Goal: Information Seeking & Learning: Learn about a topic

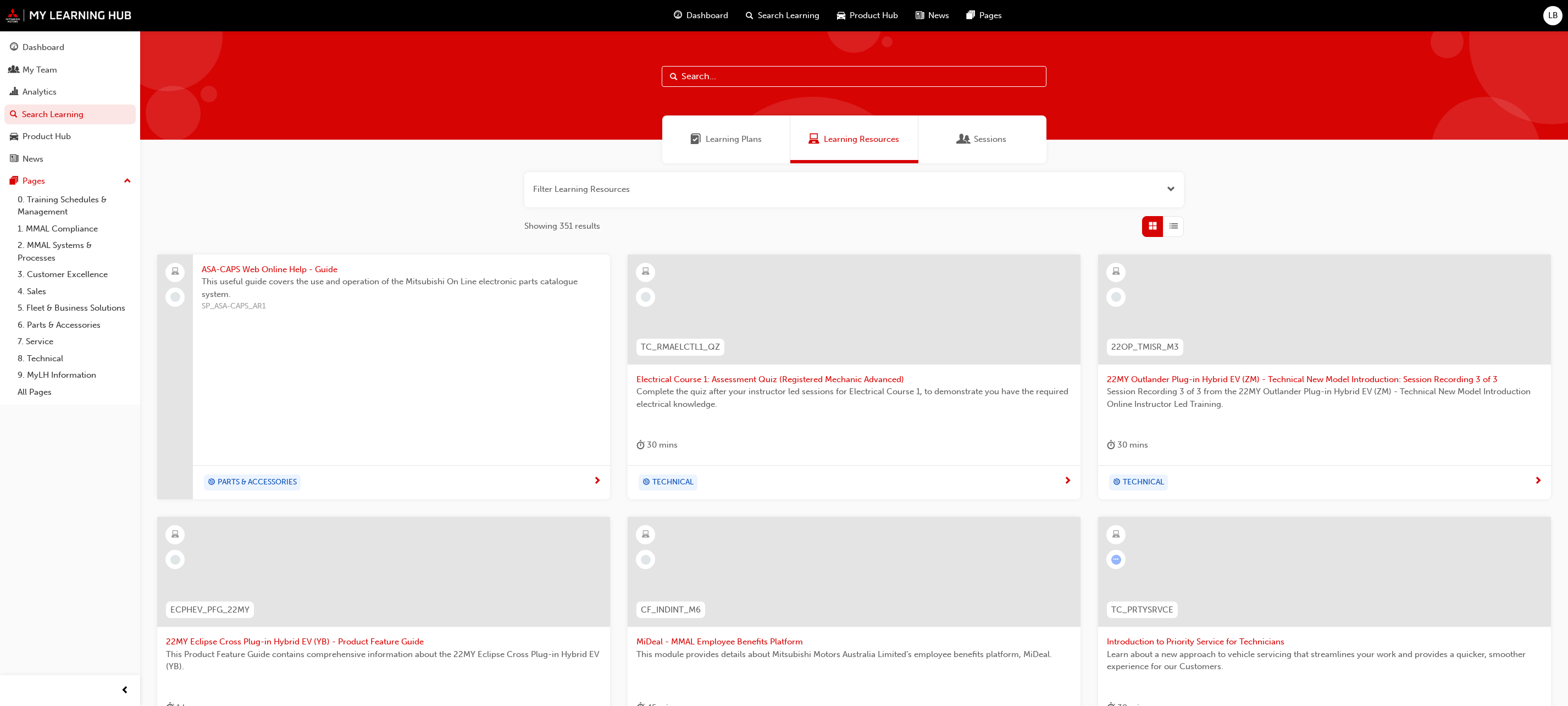
click at [789, 20] on span "Search Learning" at bounding box center [789, 16] width 61 height 12
click at [1312, 568] on div at bounding box center [1324, 571] width 453 height 110
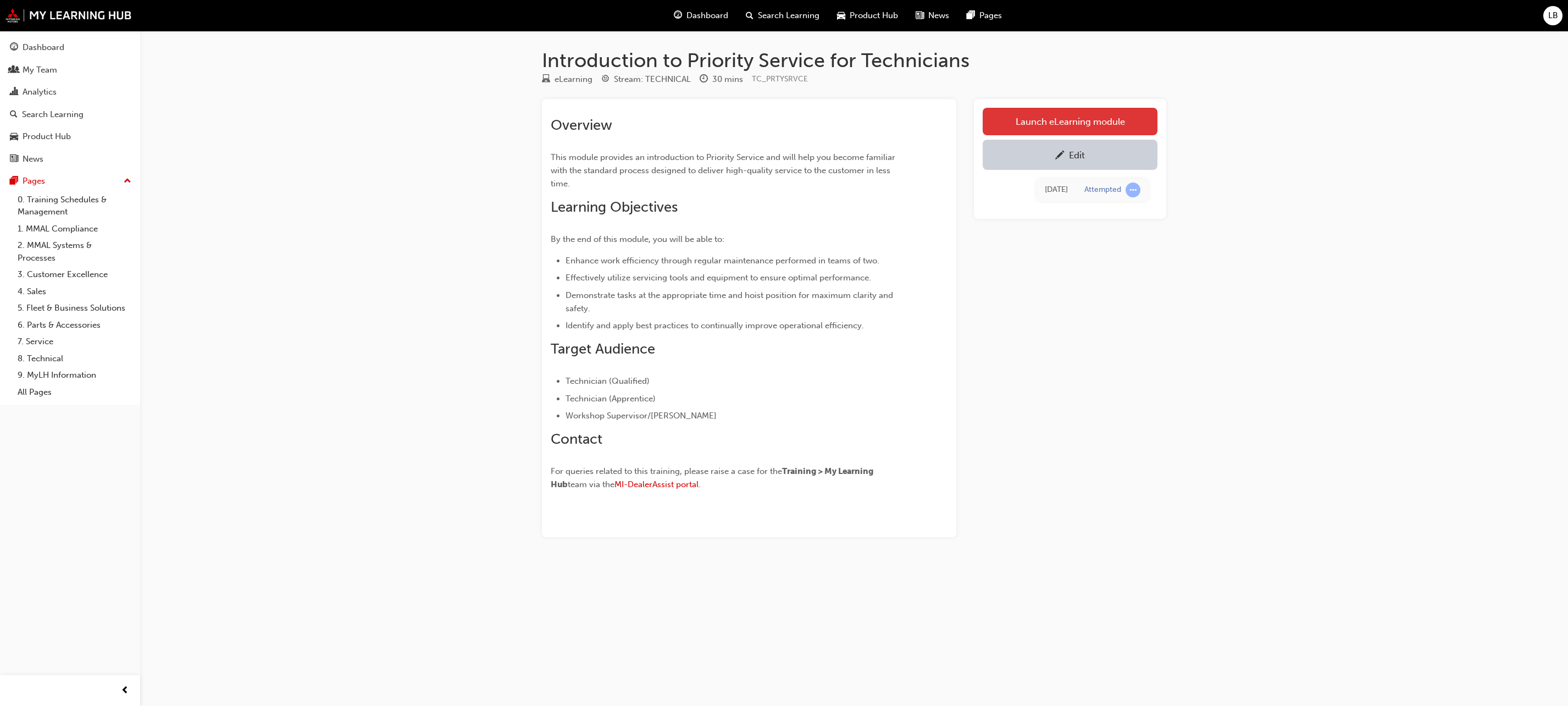
click at [1117, 117] on link "Launch eLearning module" at bounding box center [1069, 121] width 174 height 27
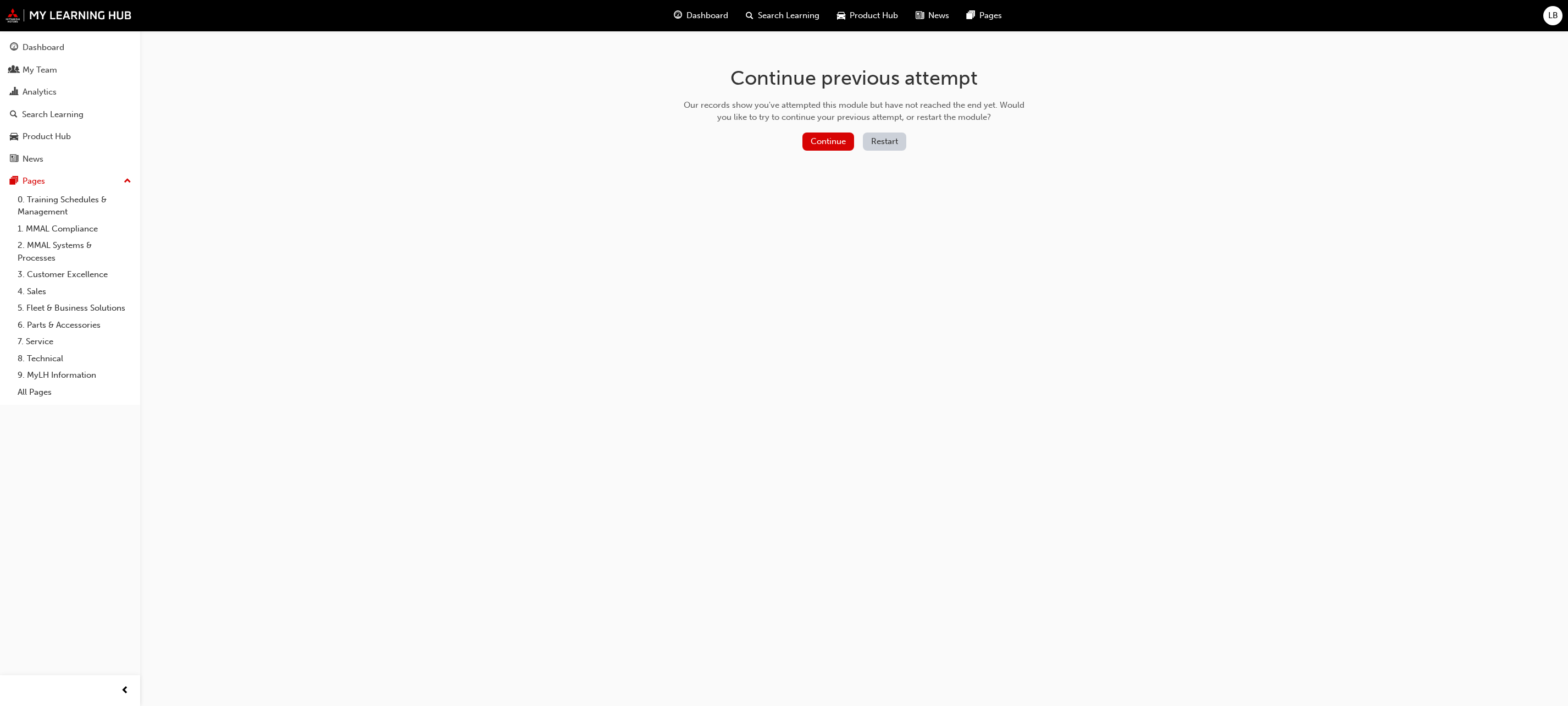
click at [878, 137] on button "Restart" at bounding box center [884, 141] width 44 height 18
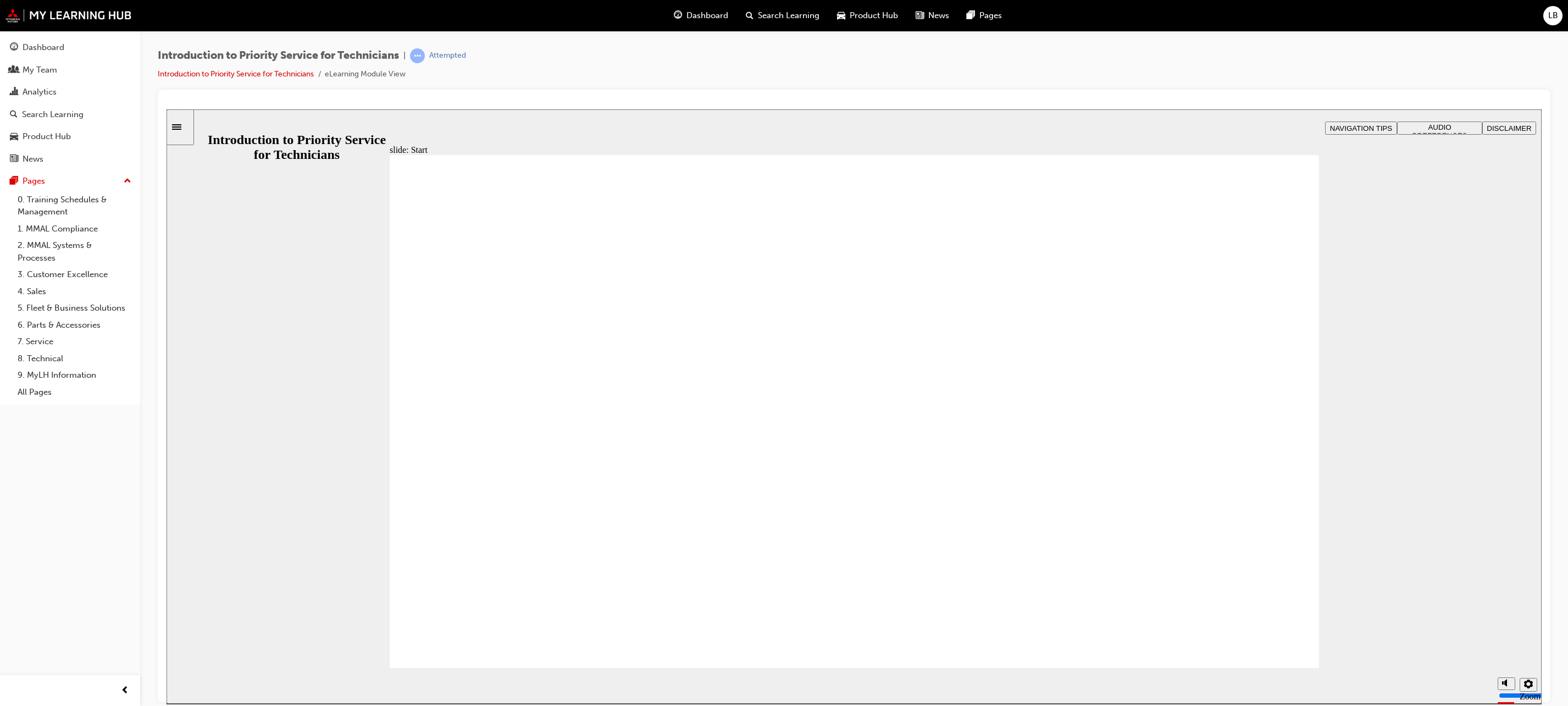
drag, startPoint x: 1429, startPoint y: 506, endPoint x: 1434, endPoint y: 537, distance: 31.4
click at [1430, 510] on div "slide: Hello and welcome Rectangle 1 Rectangle 3 Hello and welcome This Introdu…" at bounding box center [854, 406] width 1375 height 595
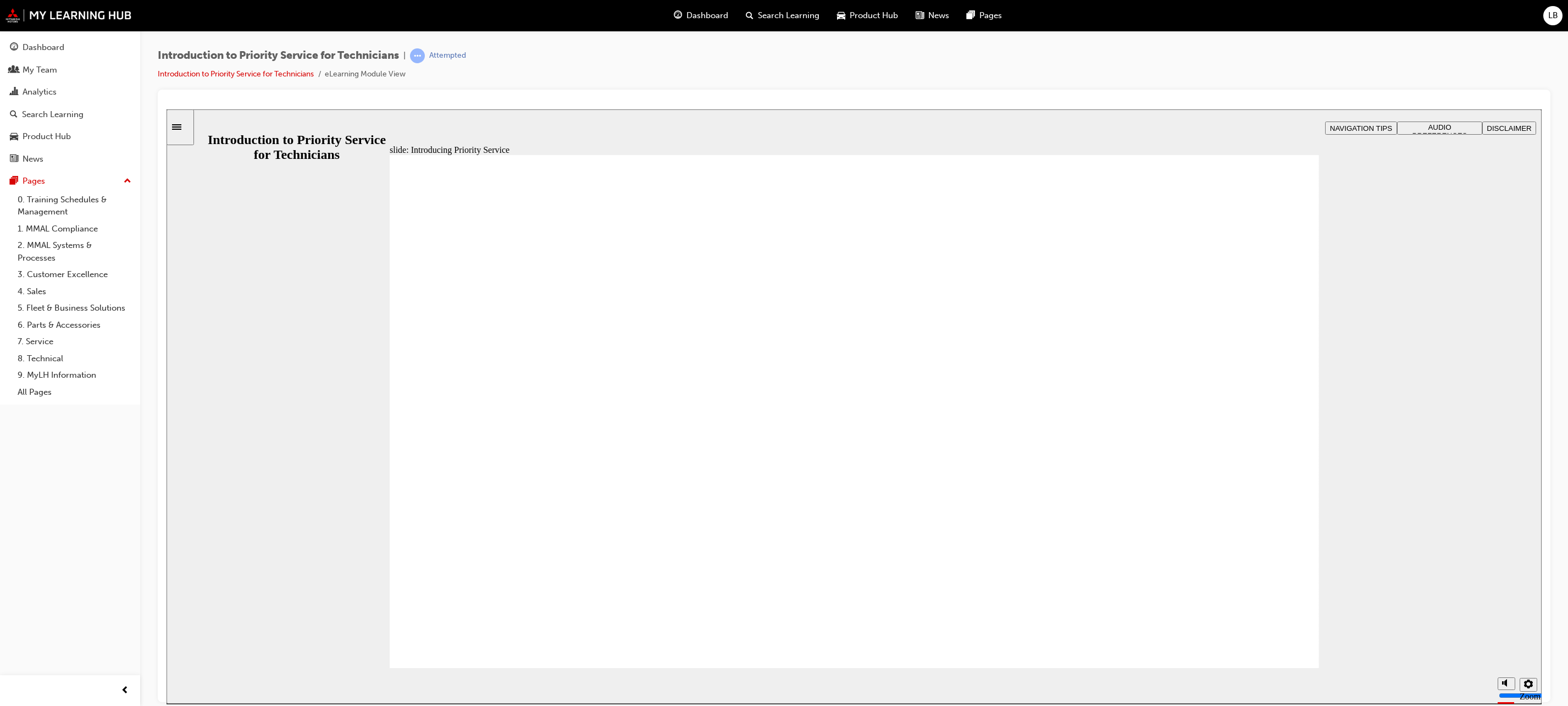
click at [1474, 536] on div "slide: Introducing Priority Service Rectangle 1 Rectangle 3 Introducing Priorit…" at bounding box center [854, 406] width 1375 height 595
click at [1382, 536] on div "slide: Introducing Priority Service Rectangle 1 Rectangle 3 Introducing Priorit…" at bounding box center [854, 406] width 1375 height 595
click at [1430, 498] on div "slide: Introducing Priority Service Rectangle 1 Rectangle 3 Introducing Priorit…" at bounding box center [854, 406] width 1375 height 595
click at [1339, 617] on div "slide: Introducing Priority Service Rectangle 1 Rectangle 3 Introducing Priorit…" at bounding box center [854, 406] width 1375 height 595
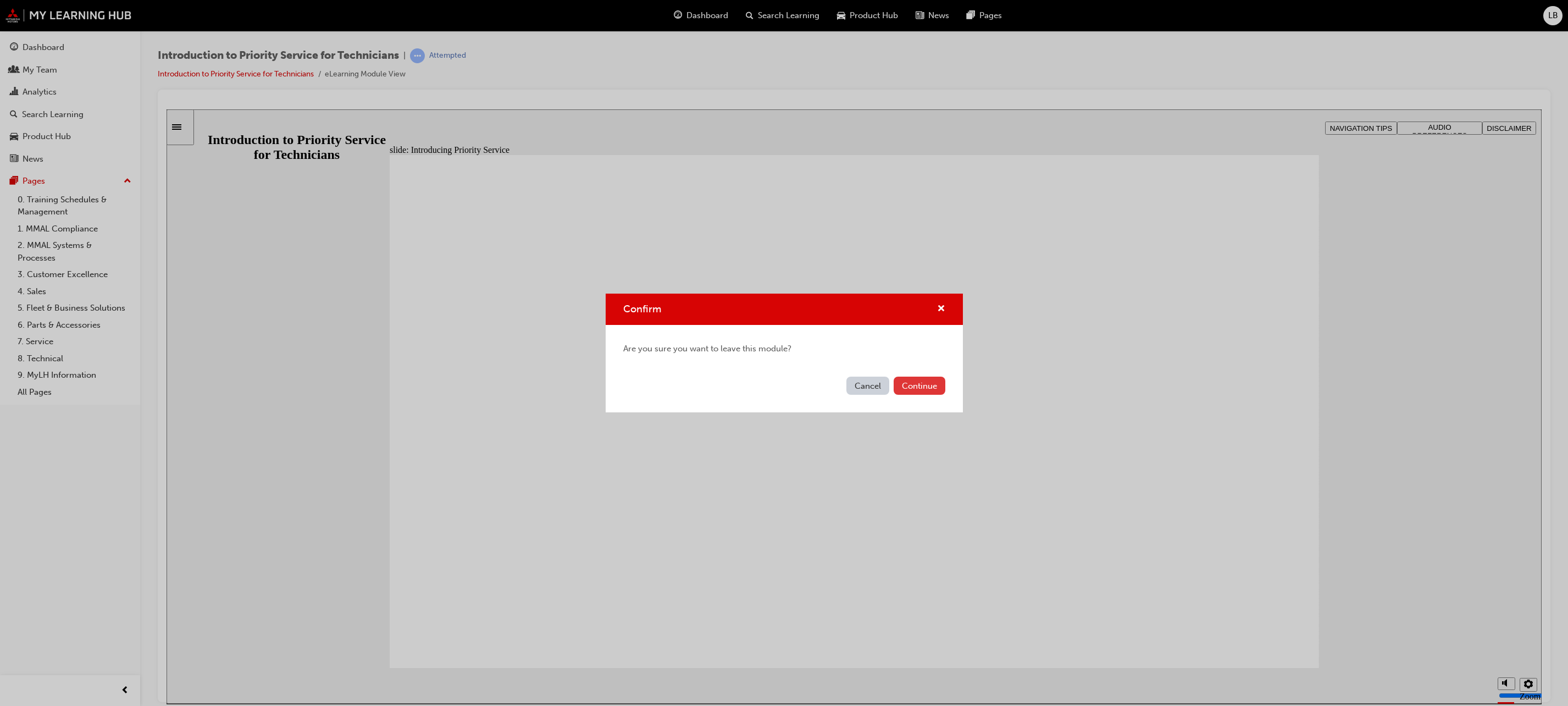
click at [917, 389] on button "Continue" at bounding box center [919, 385] width 52 height 18
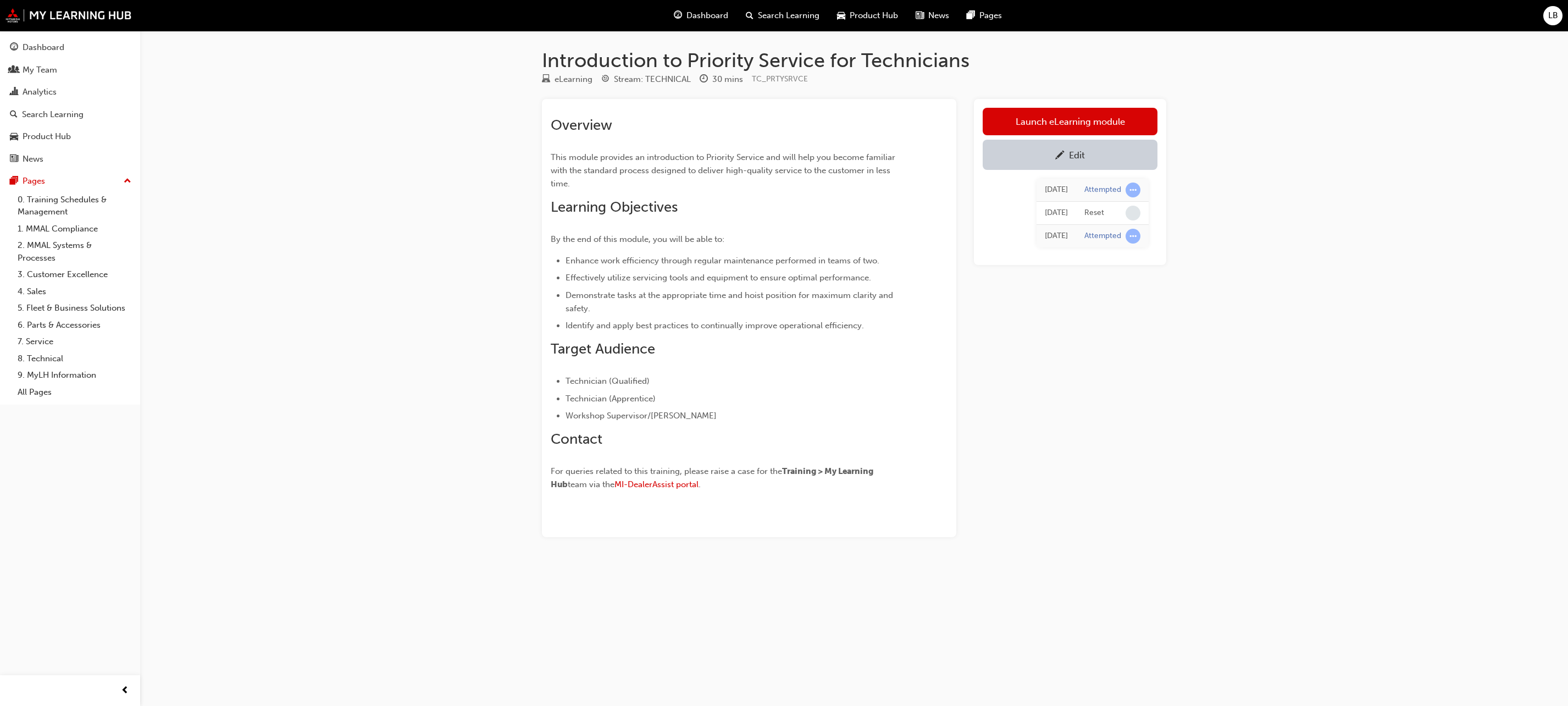
click at [776, 14] on span "Search Learning" at bounding box center [789, 16] width 61 height 12
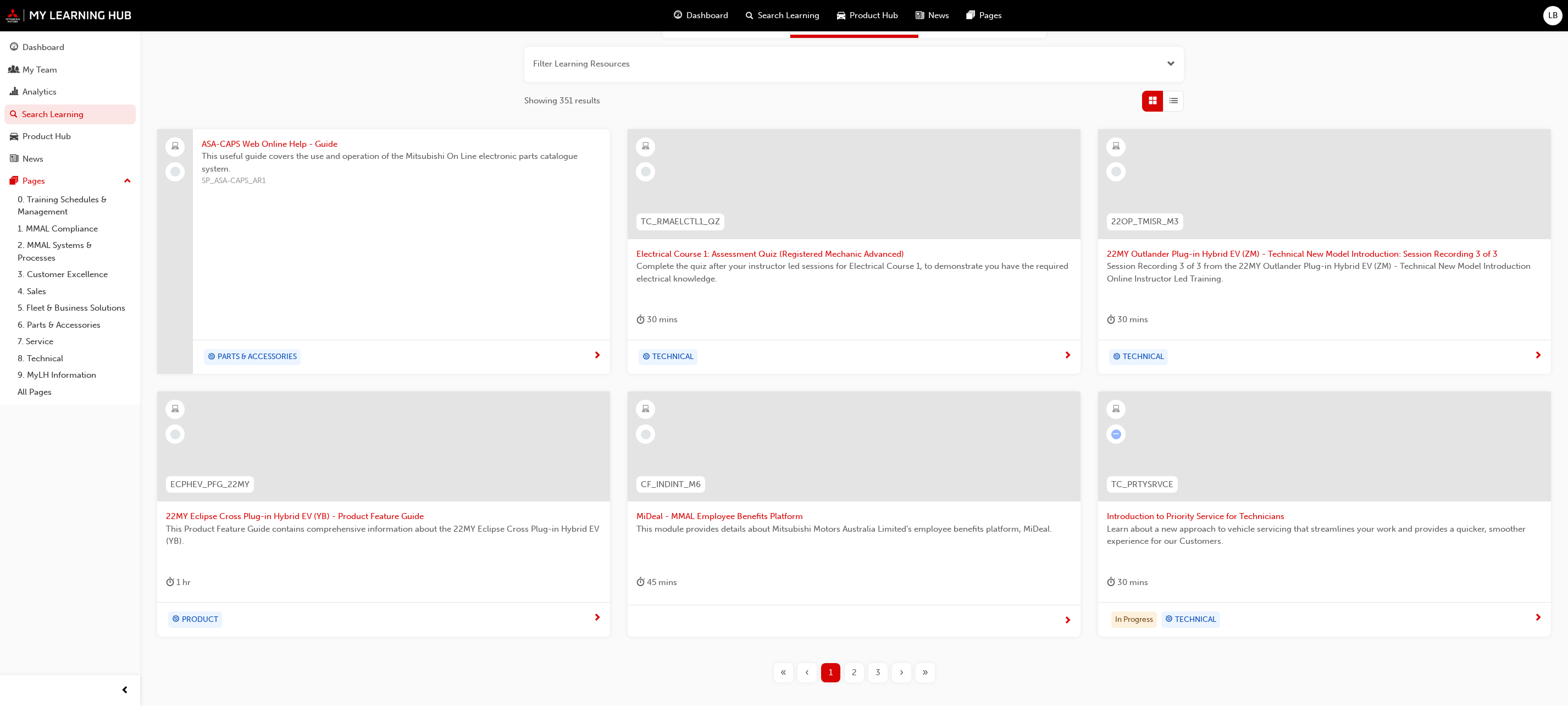
scroll to position [190, 0]
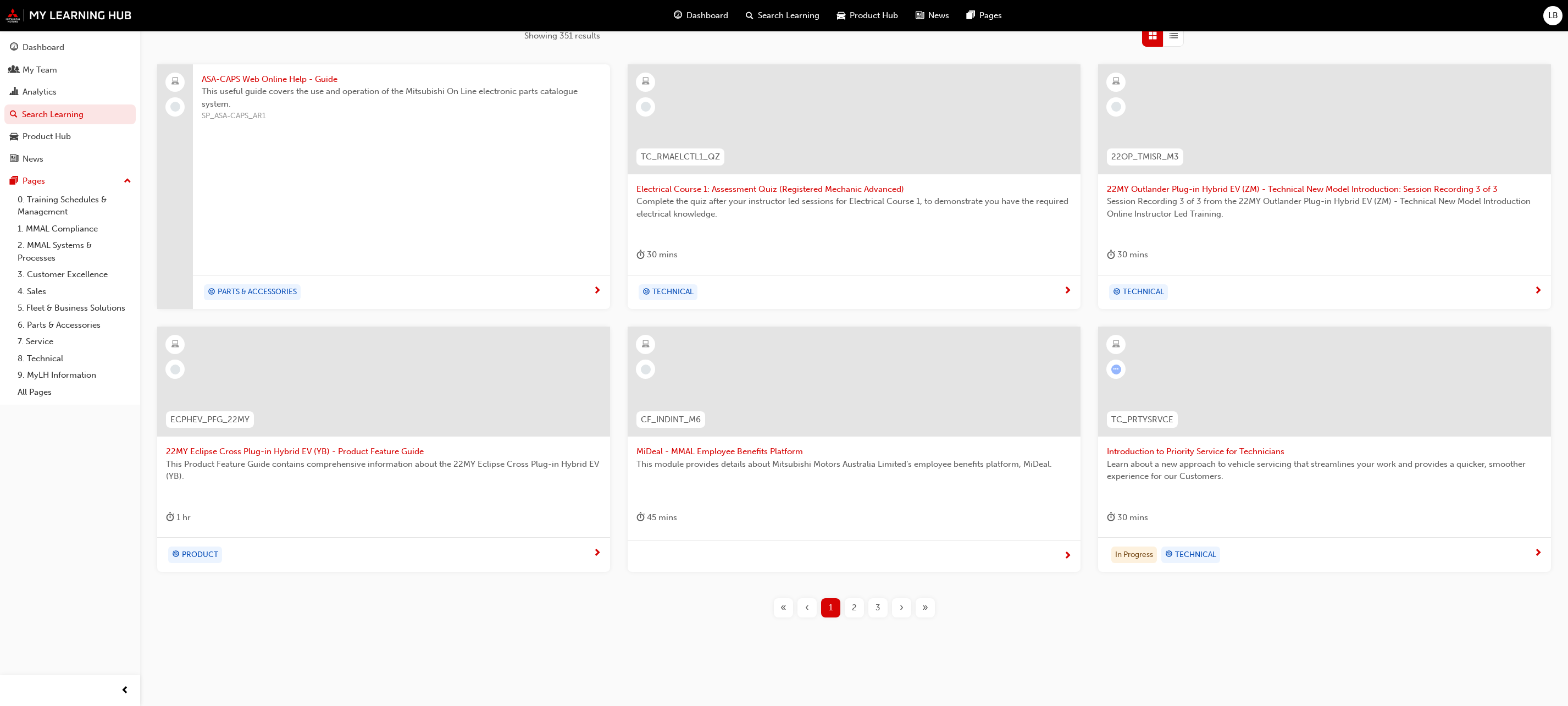
click at [859, 610] on div "2" at bounding box center [855, 608] width 19 height 19
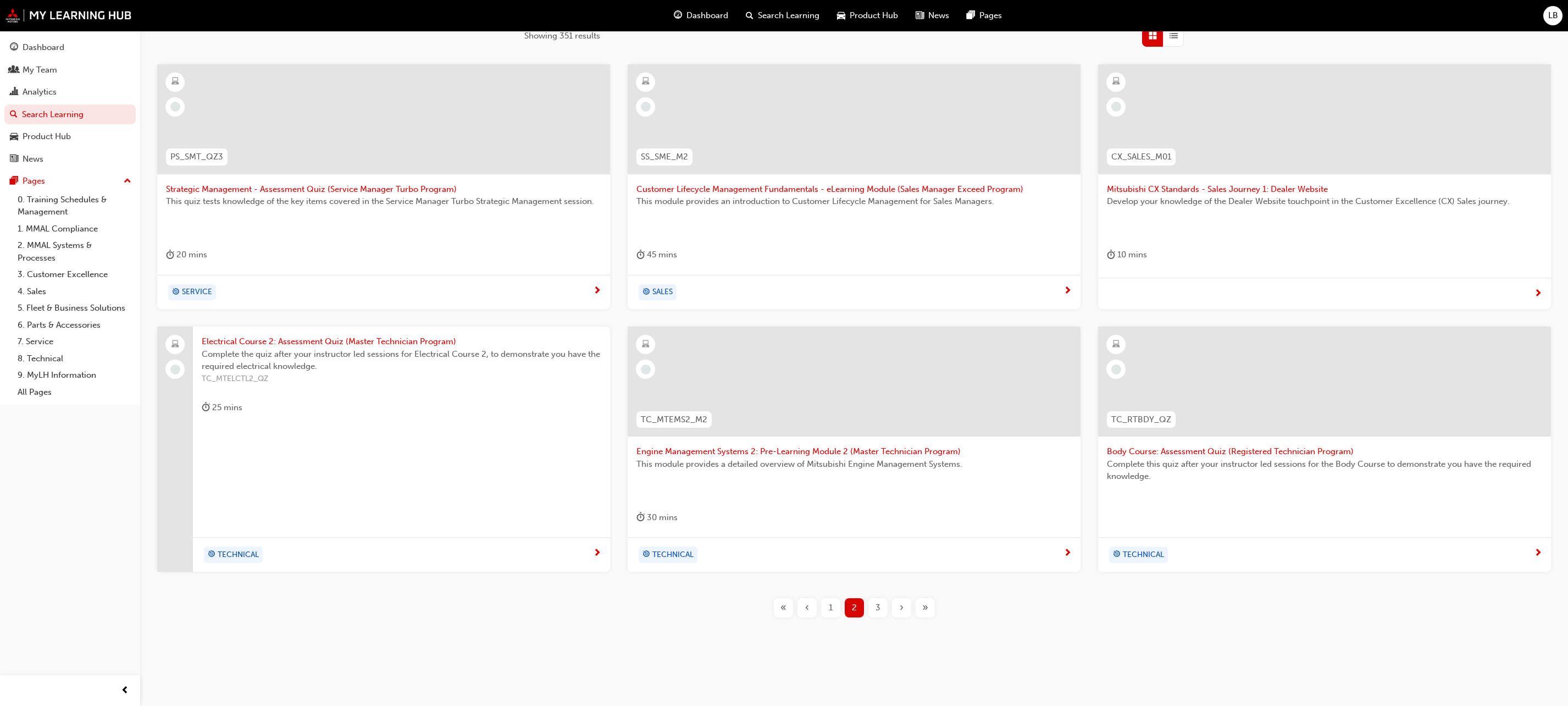
click at [879, 605] on span "3" at bounding box center [878, 608] width 5 height 12
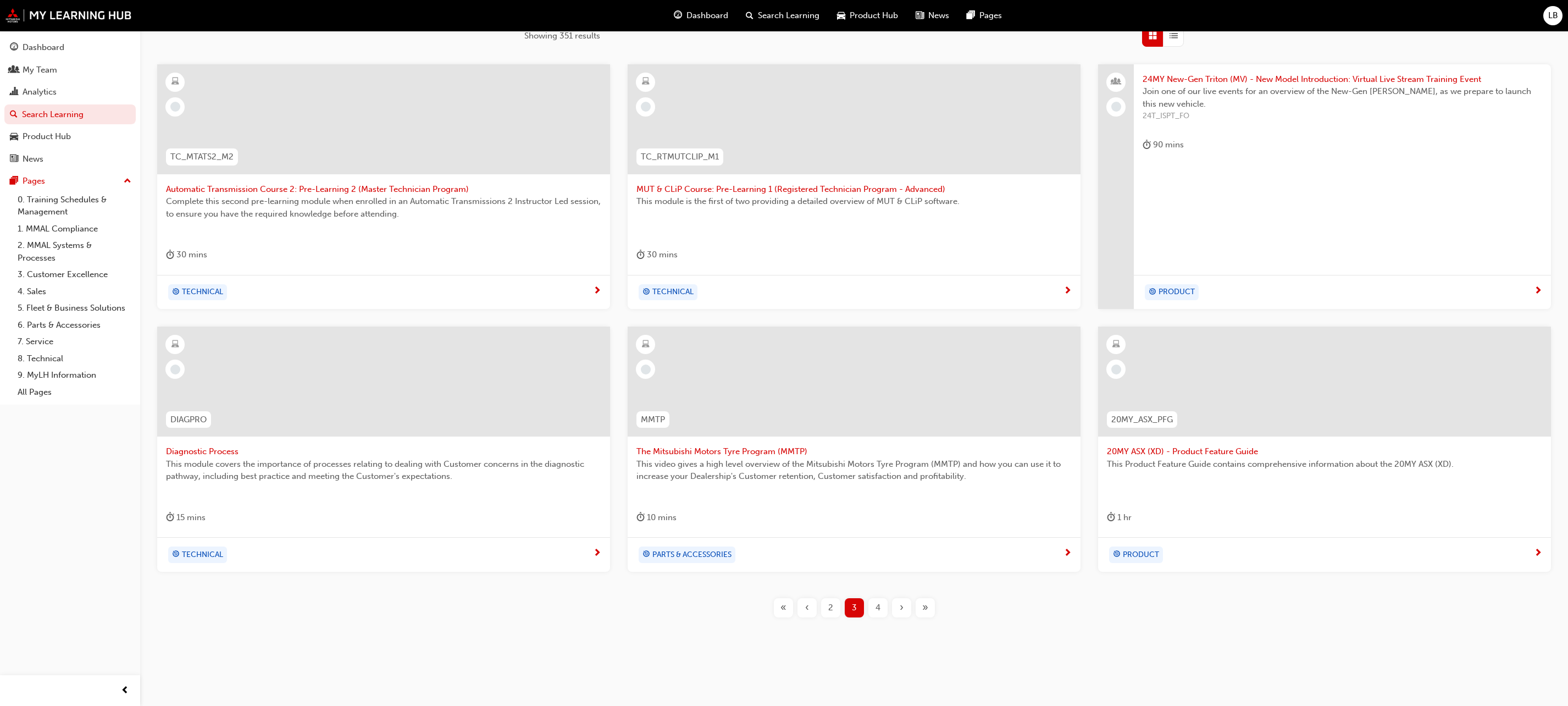
click at [876, 610] on span "4" at bounding box center [878, 608] width 5 height 12
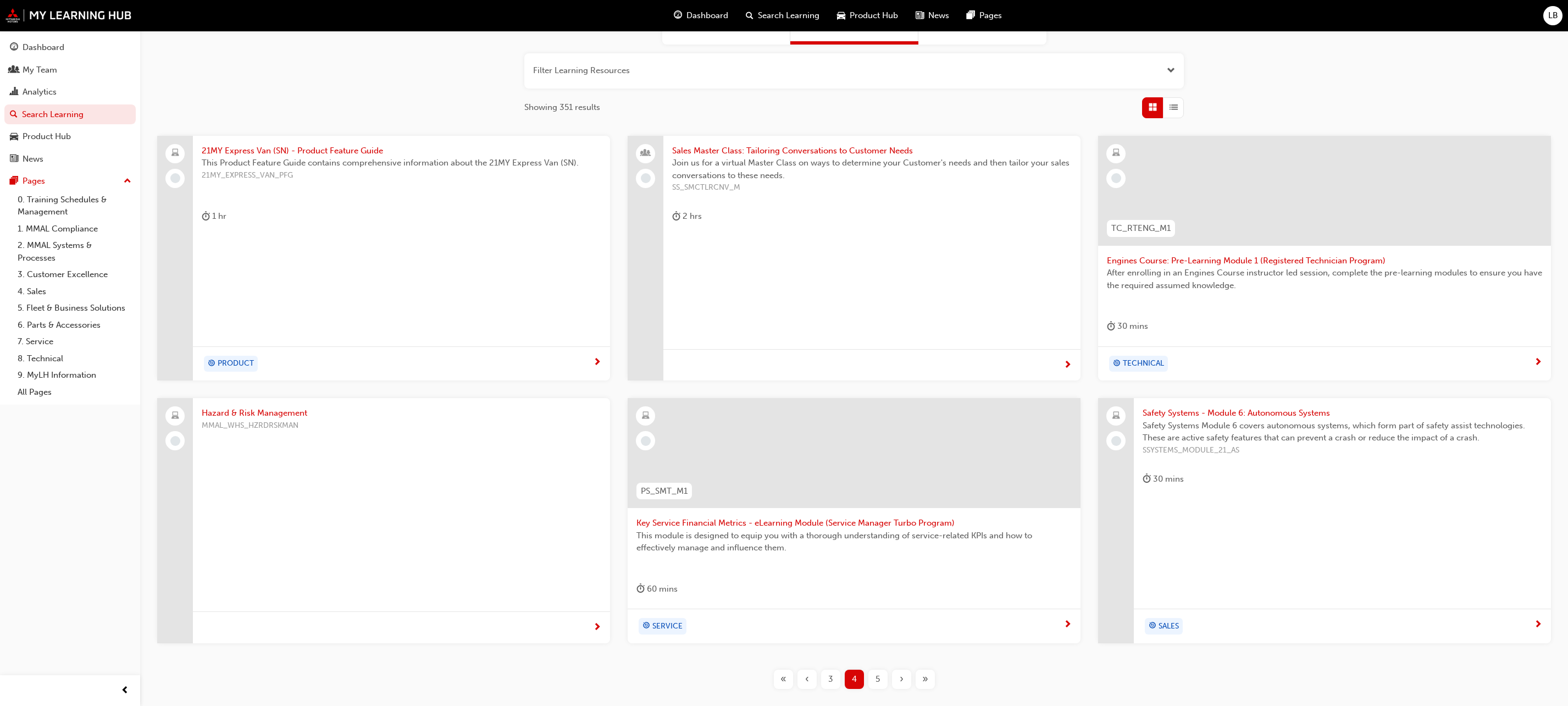
scroll to position [190, 0]
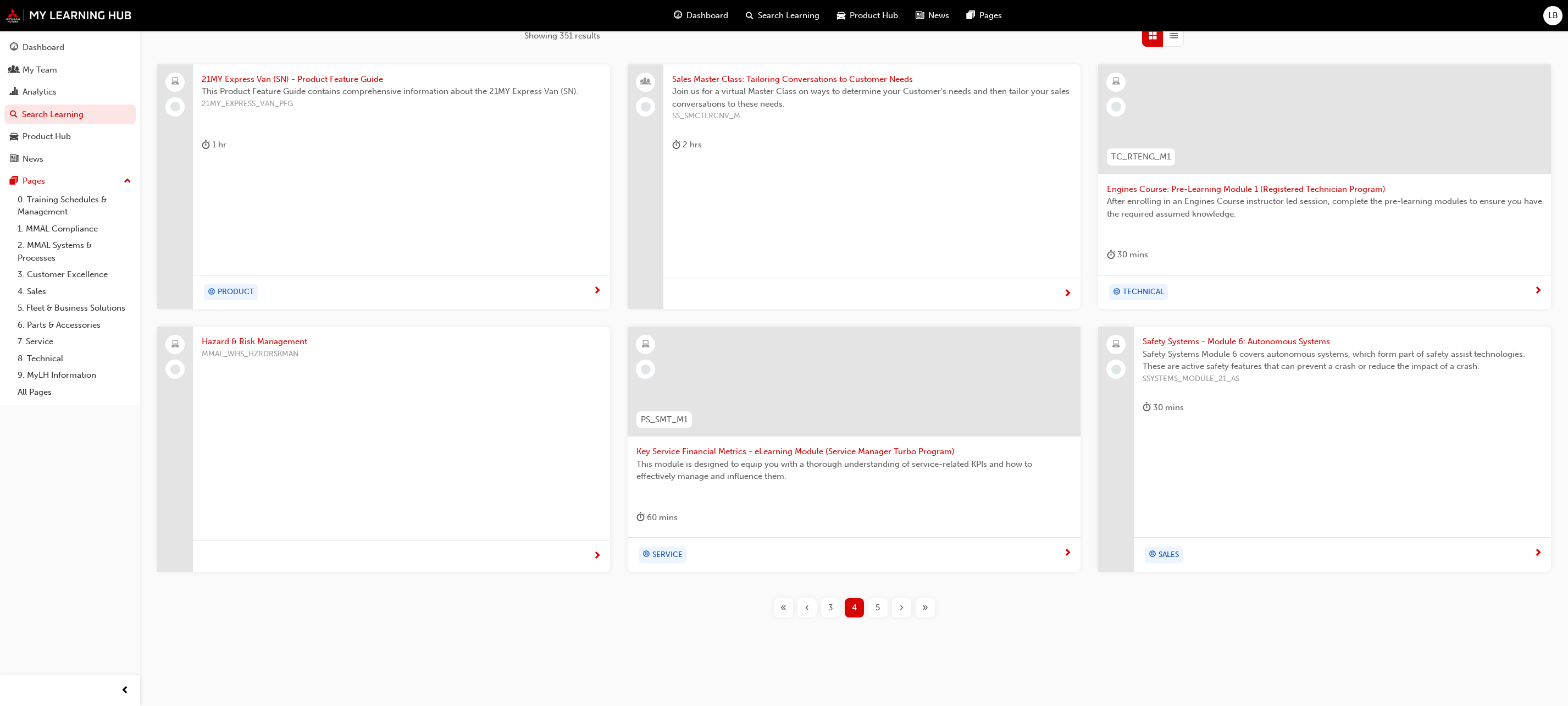
click at [872, 607] on div "5" at bounding box center [878, 608] width 19 height 19
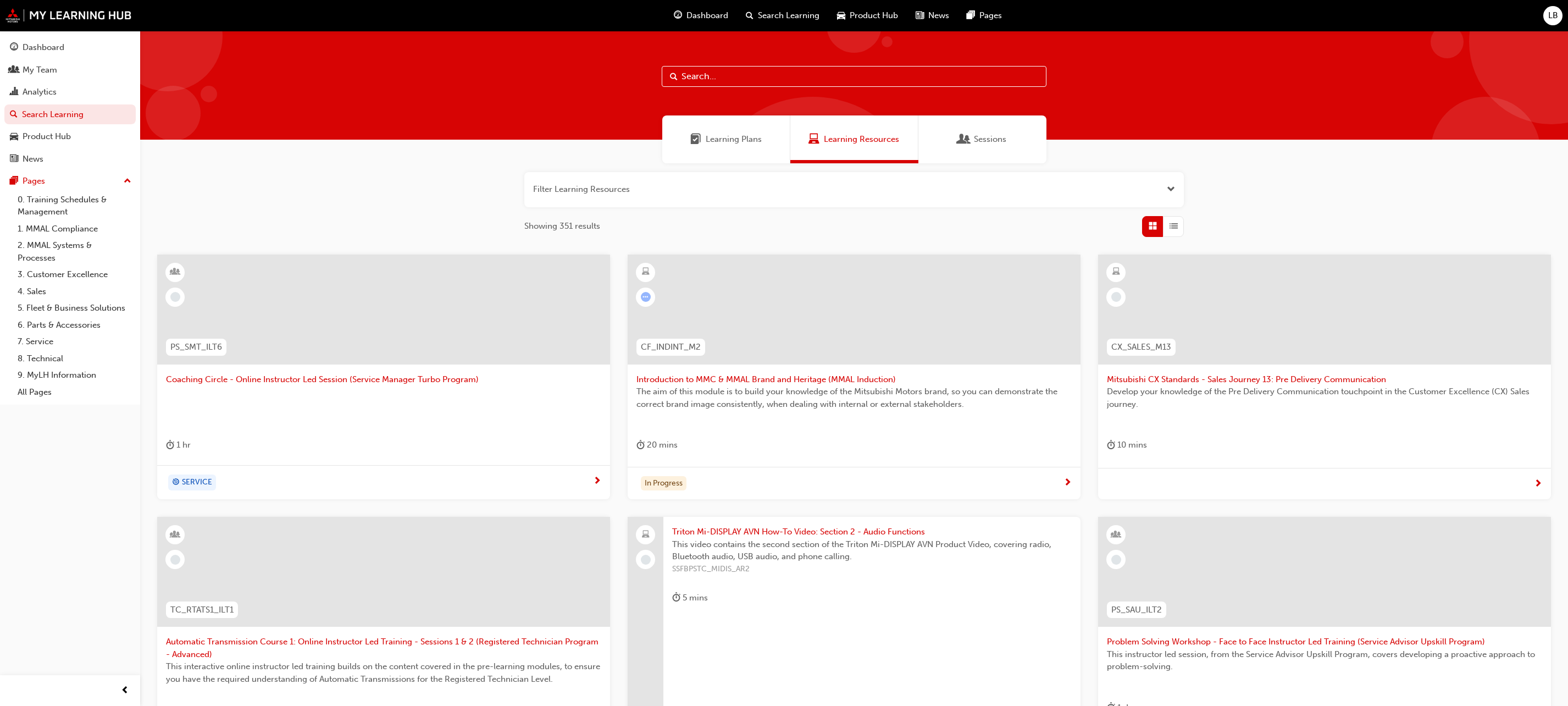
scroll to position [190, 0]
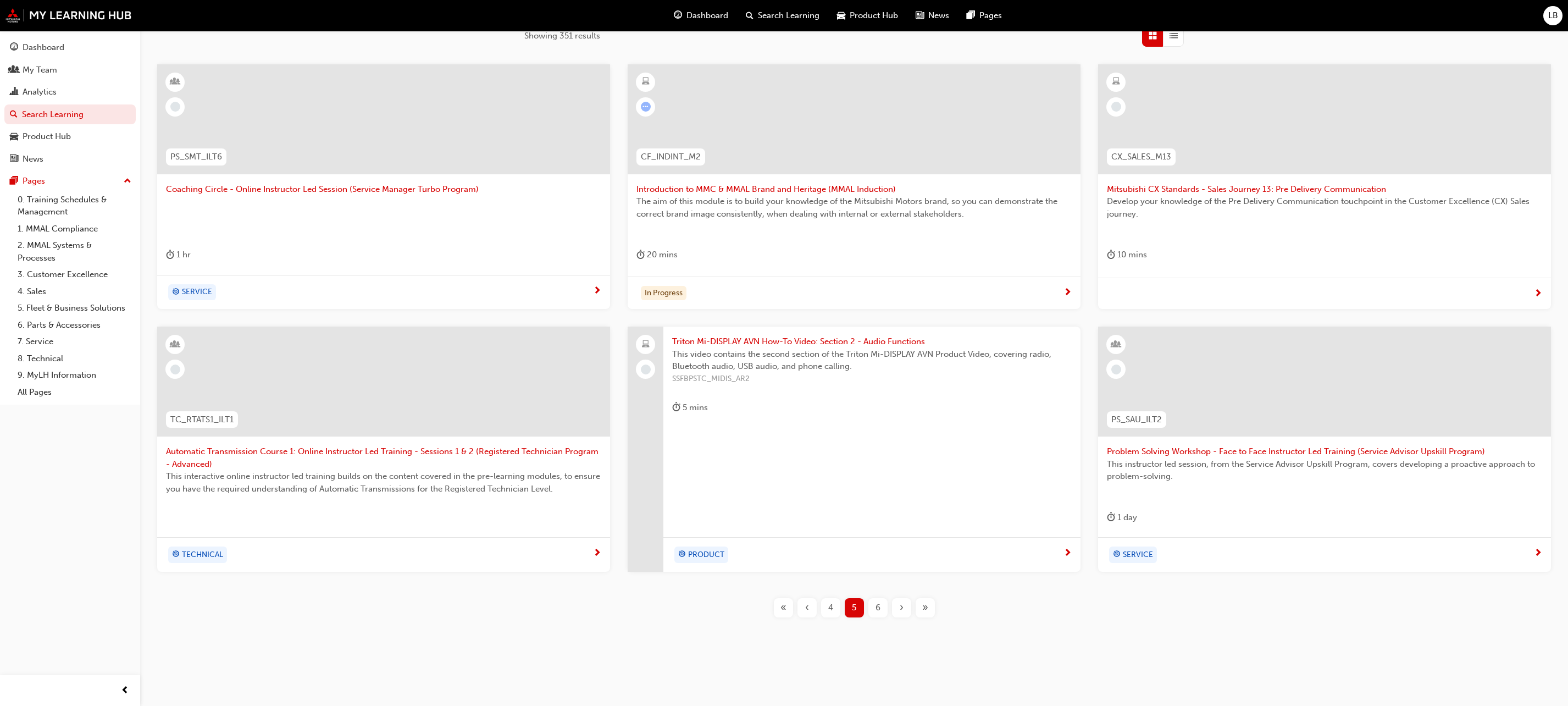
click at [879, 610] on span "6" at bounding box center [878, 608] width 5 height 12
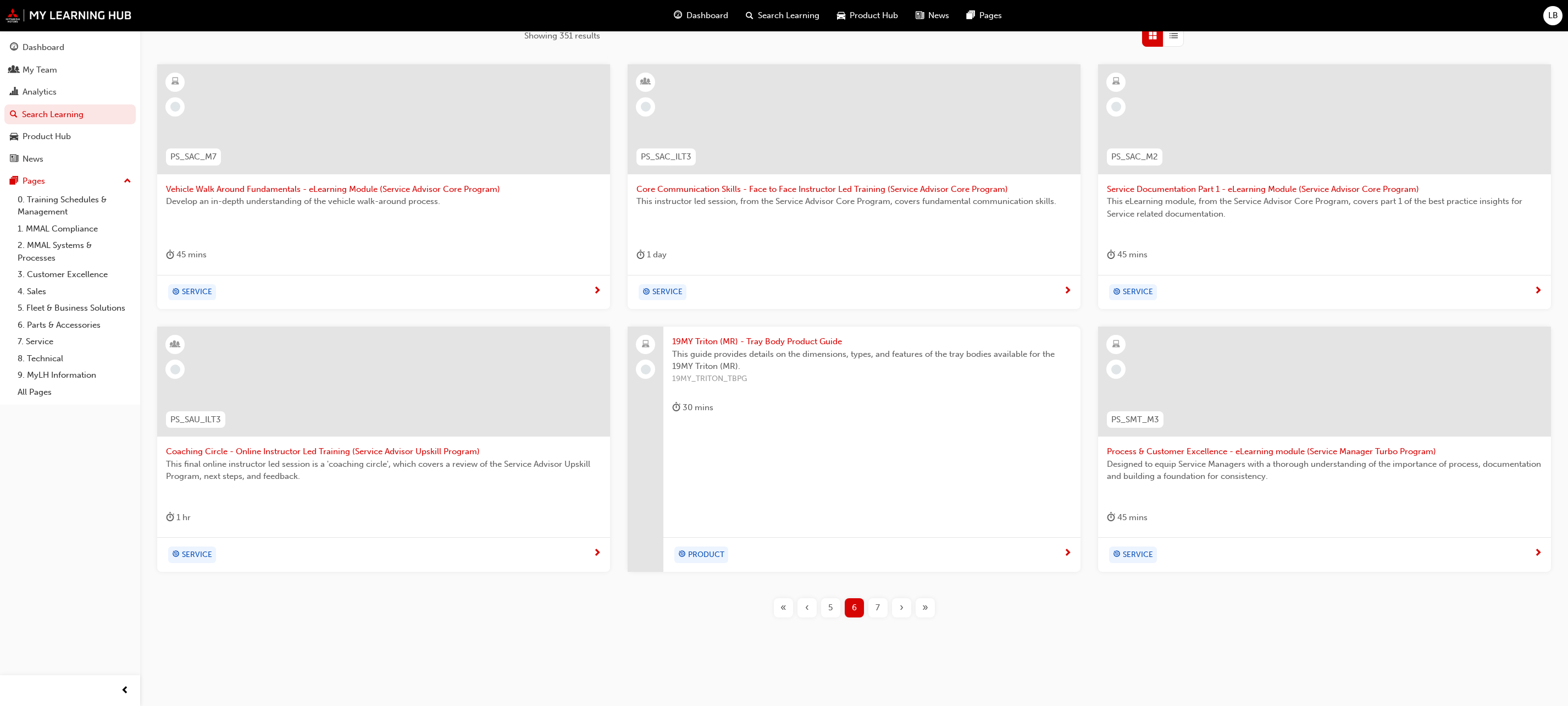
click at [1154, 632] on div "PS_SAC_M7 Vehicle Walk Around Fundamentals - eLearning Module (Service Advisor …" at bounding box center [854, 349] width 1393 height 571
click at [876, 607] on span "7" at bounding box center [877, 608] width 4 height 12
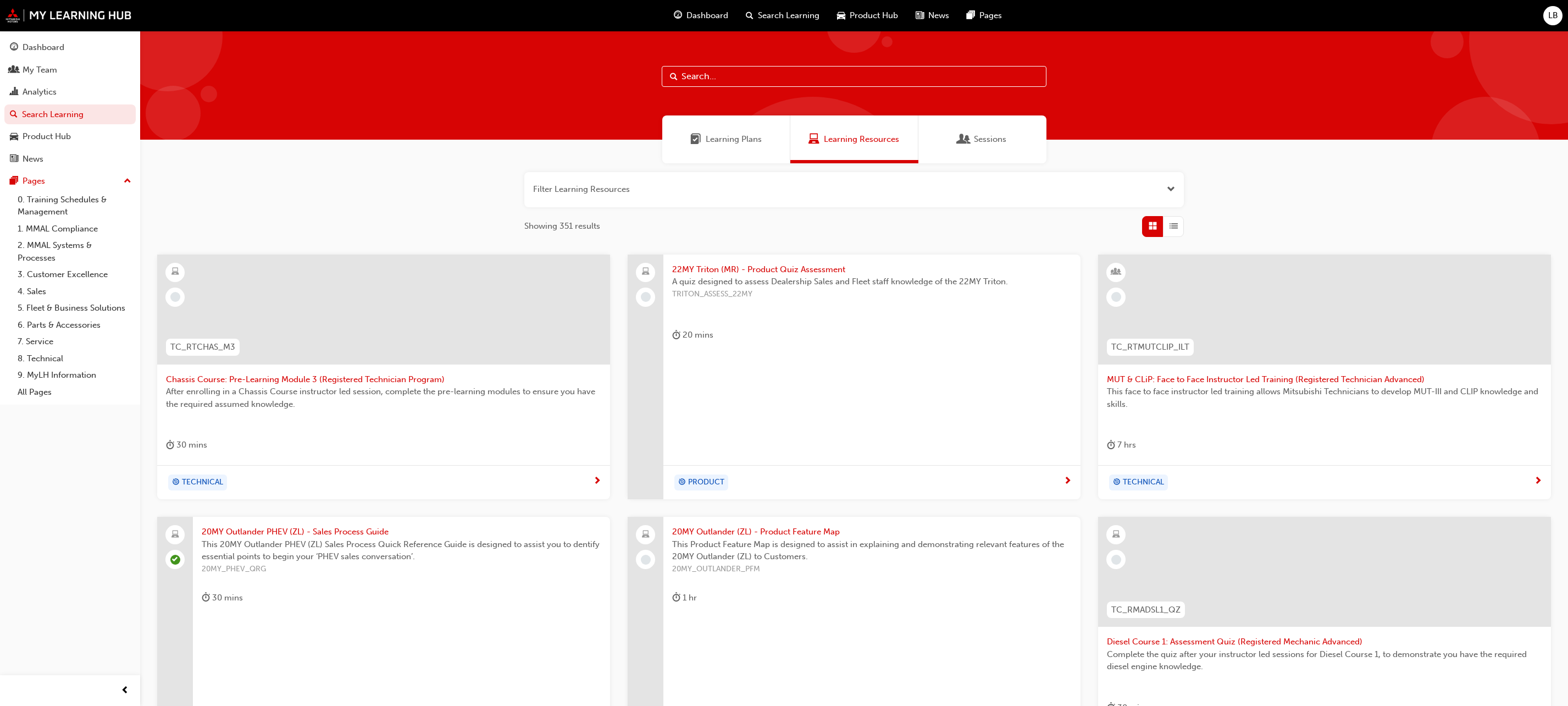
scroll to position [190, 0]
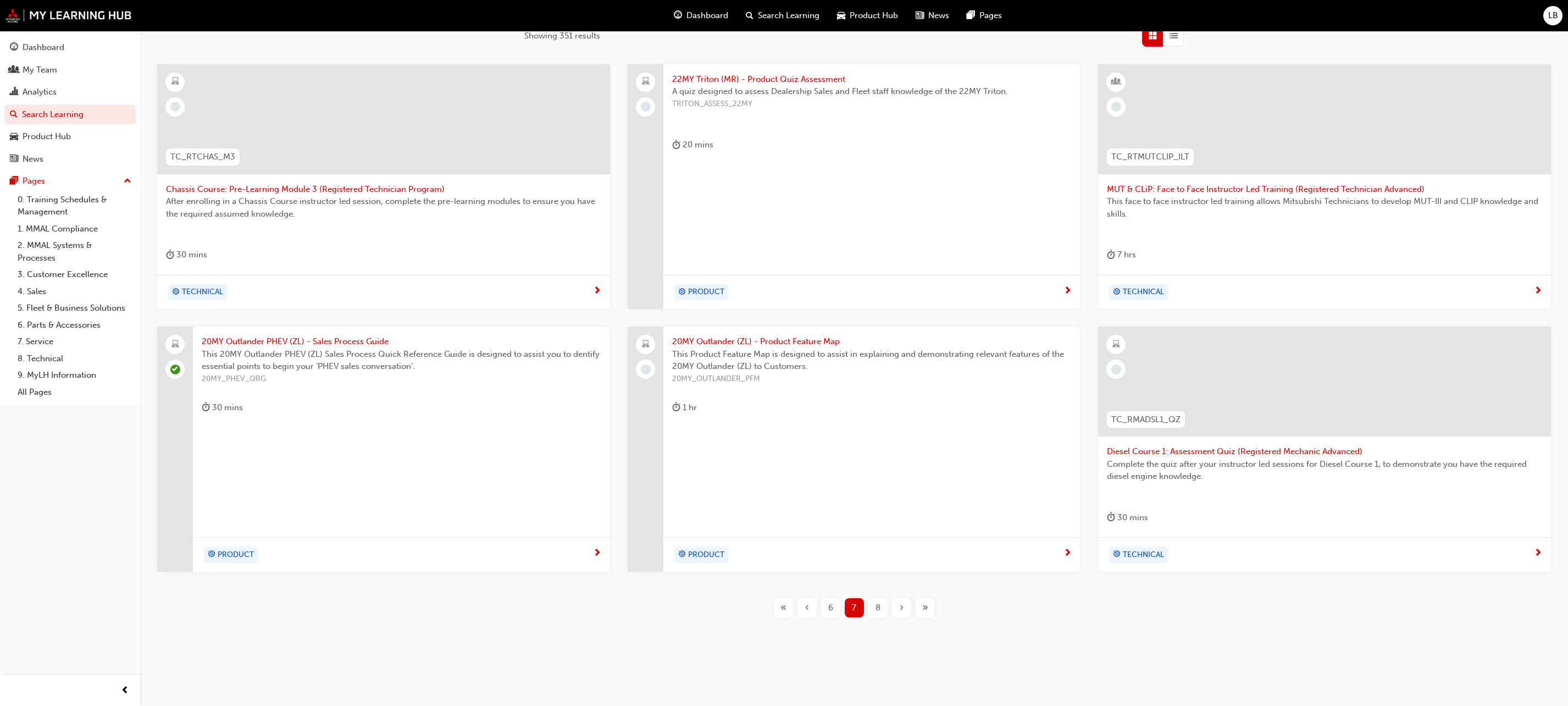
click at [787, 14] on span "Search Learning" at bounding box center [789, 16] width 61 height 12
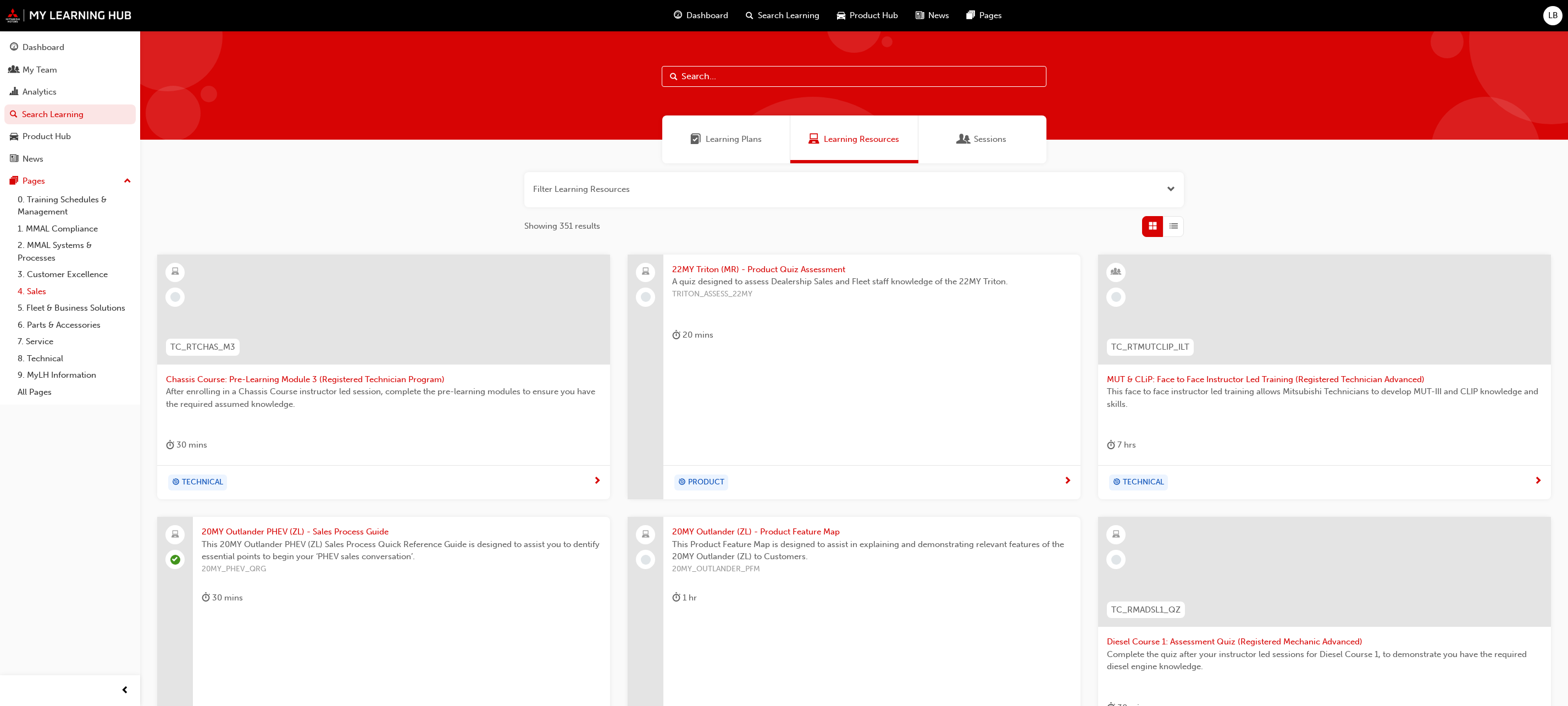
click at [30, 293] on link "4. Sales" at bounding box center [74, 291] width 123 height 17
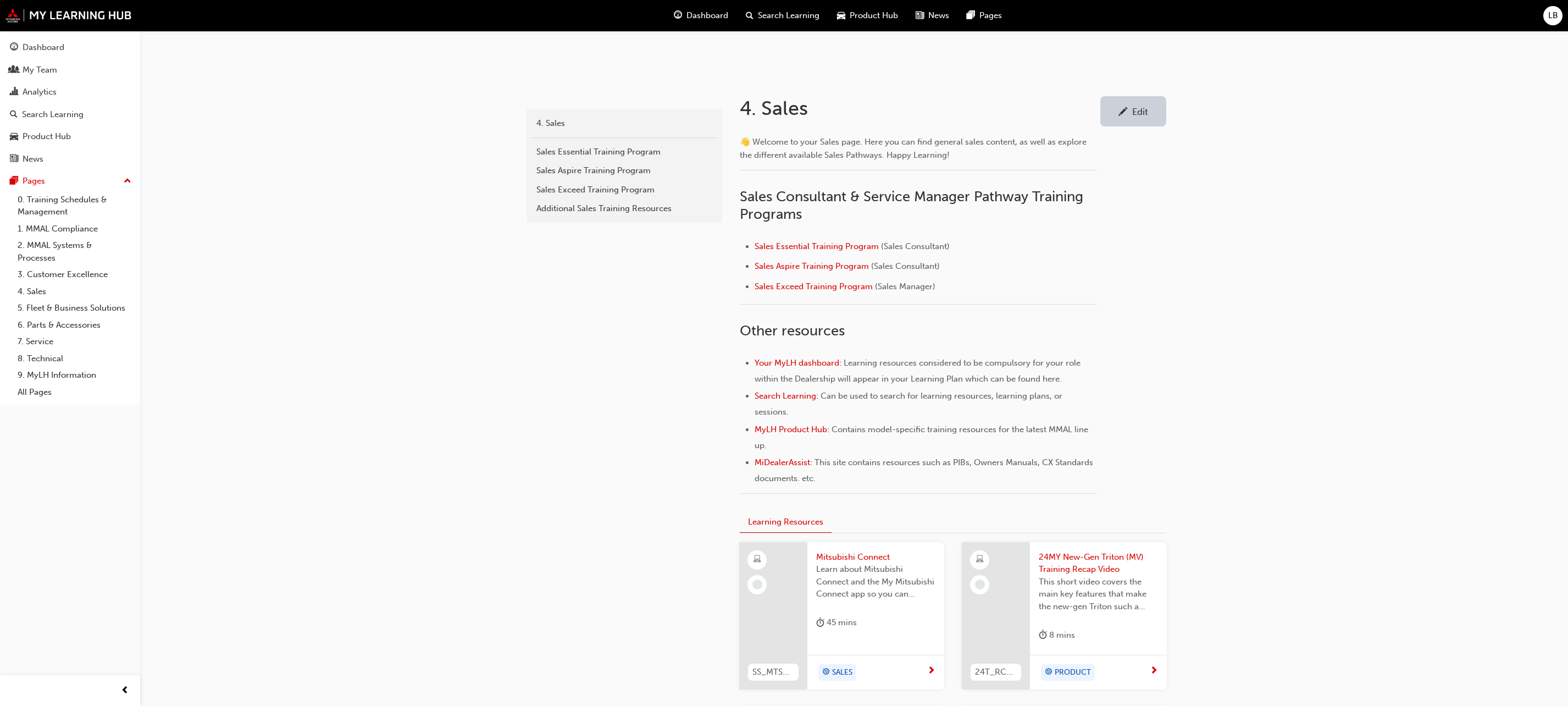
scroll to position [179, 0]
click at [810, 244] on span "Sales Essential Training Program" at bounding box center [817, 244] width 124 height 10
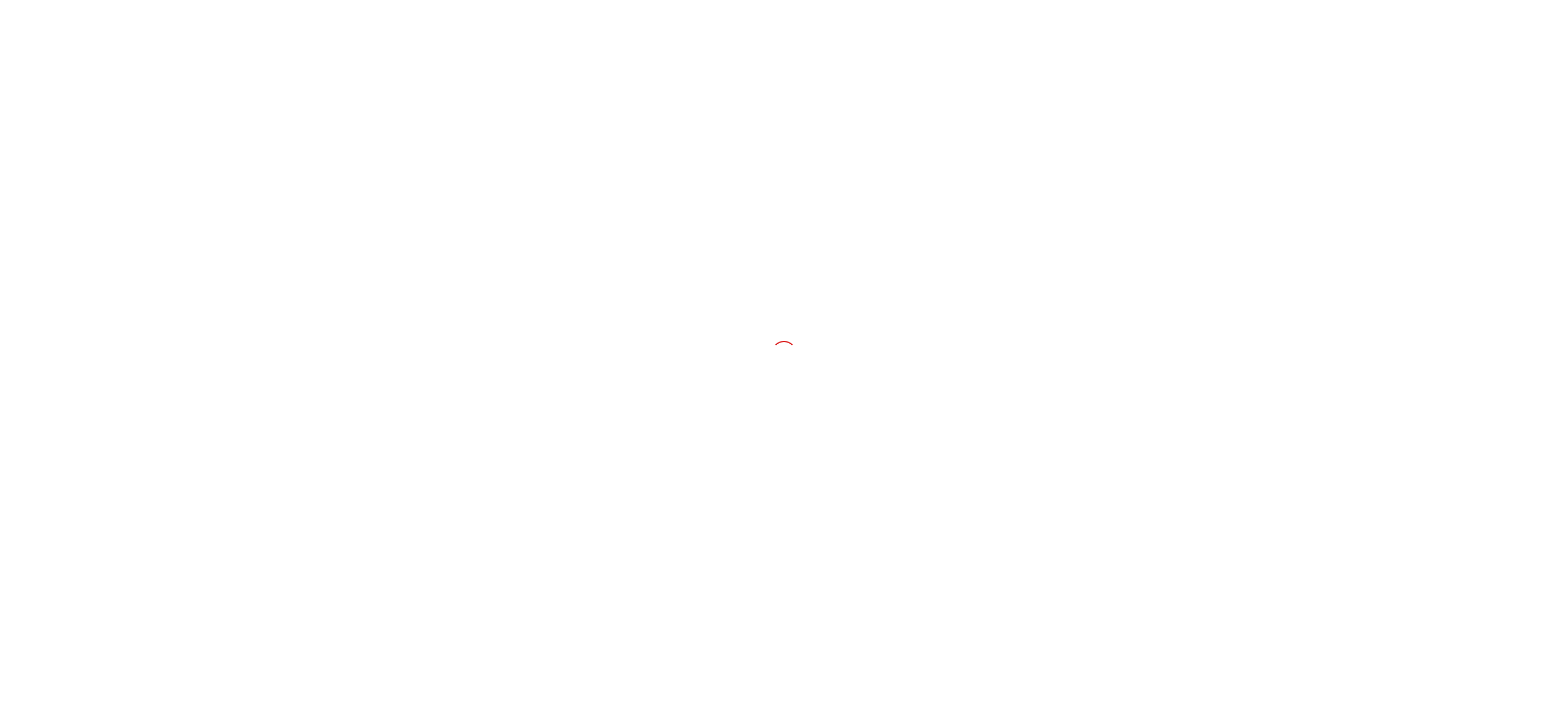
click at [1466, 257] on div at bounding box center [784, 353] width 1568 height 706
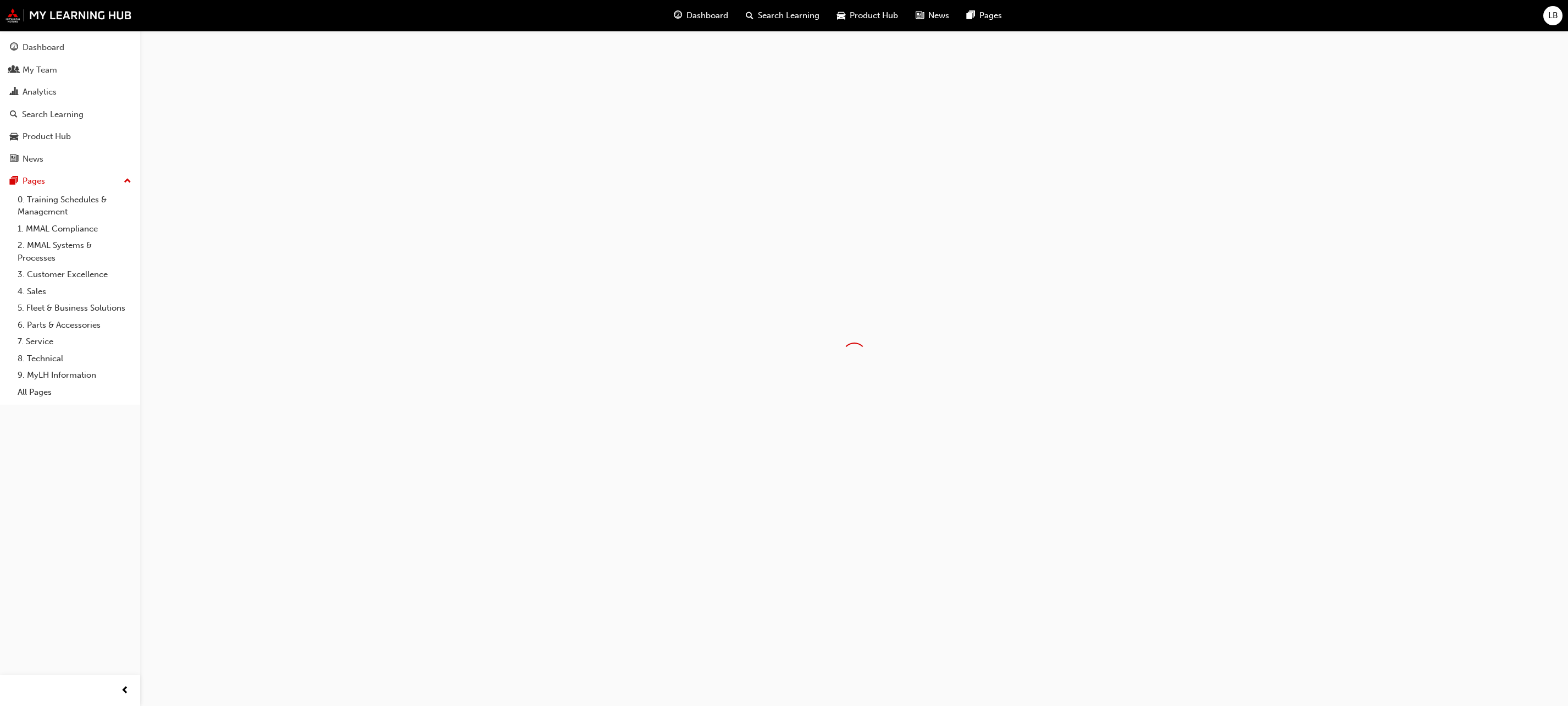
click at [898, 303] on div at bounding box center [854, 354] width 1428 height 648
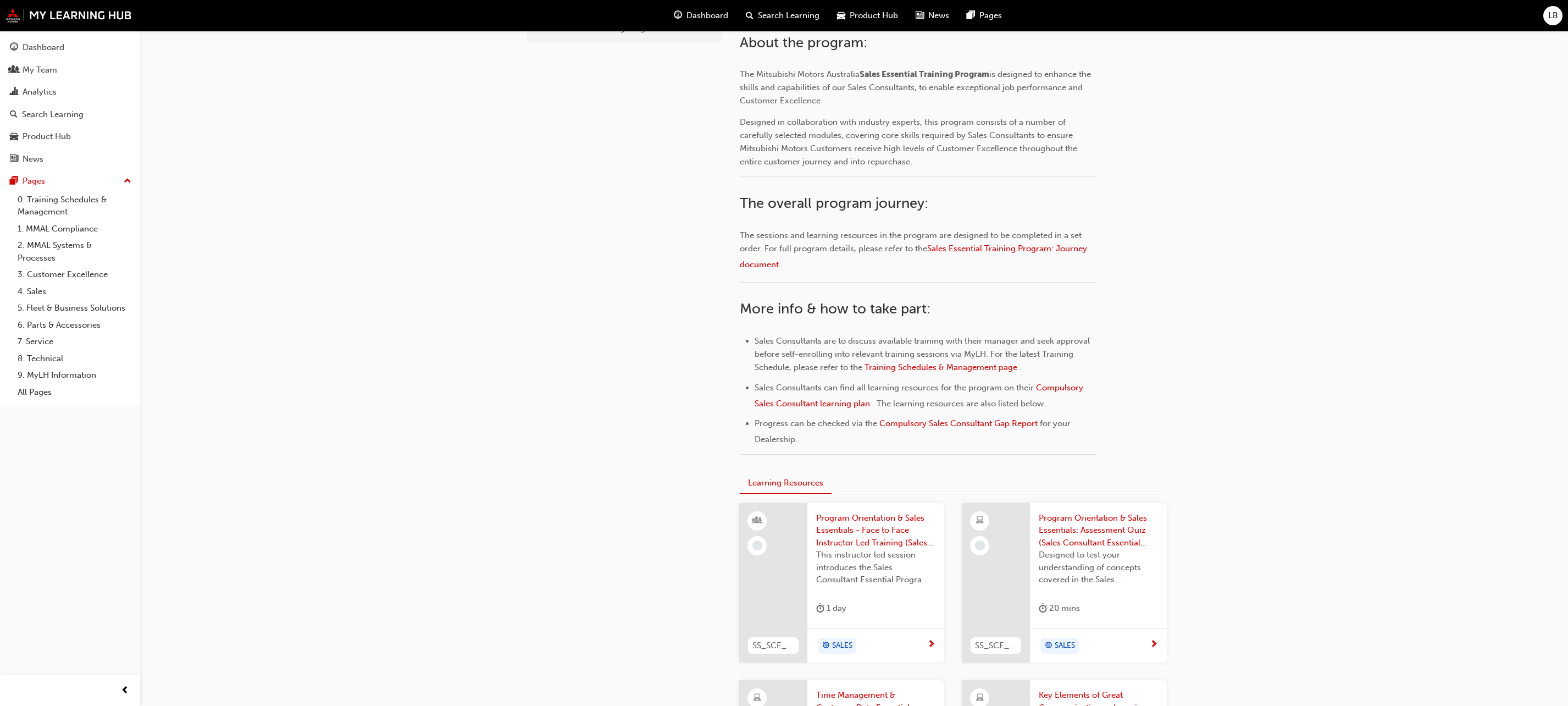
scroll to position [657, 0]
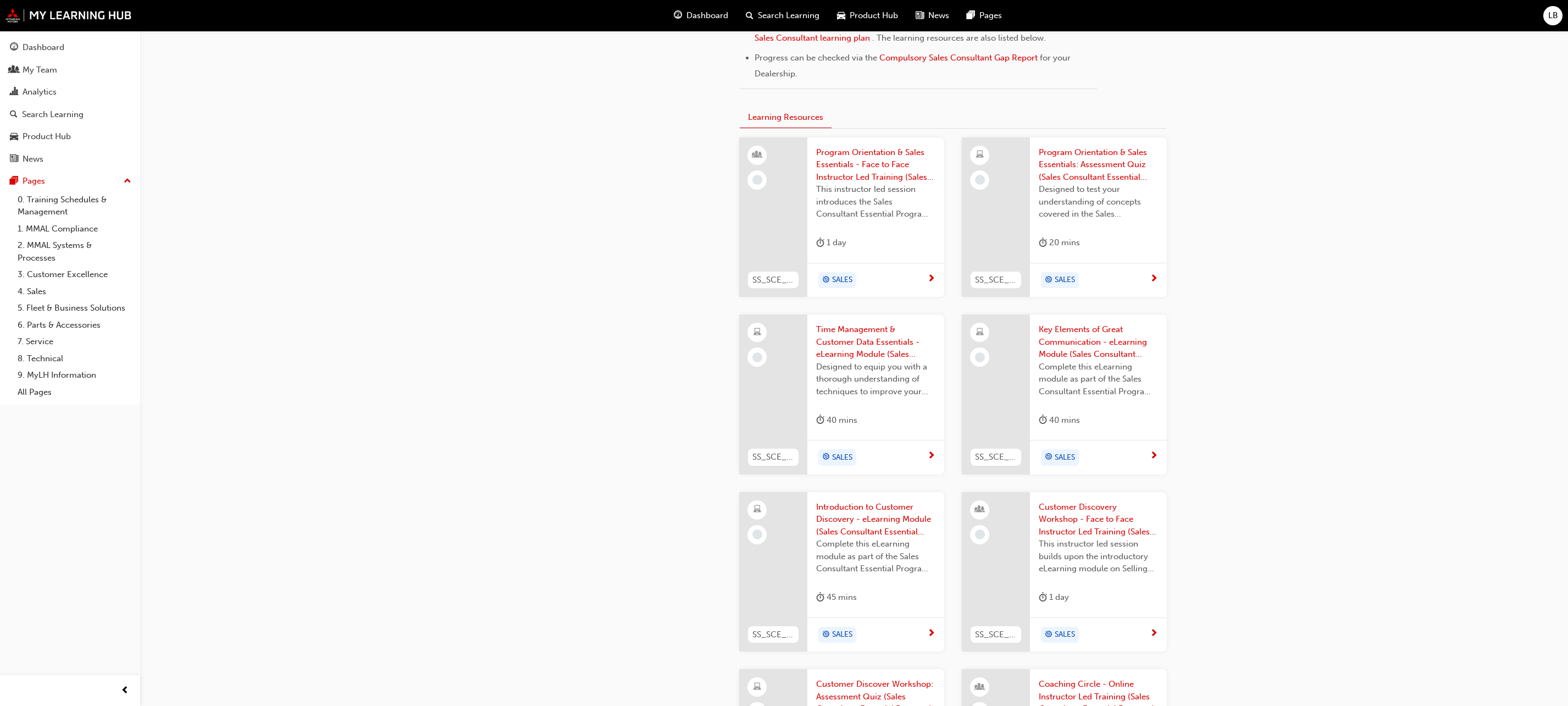
click at [853, 341] on span "Time Management & Customer Data Essentials - eLearning Module (Sales Consultant…" at bounding box center [876, 342] width 119 height 38
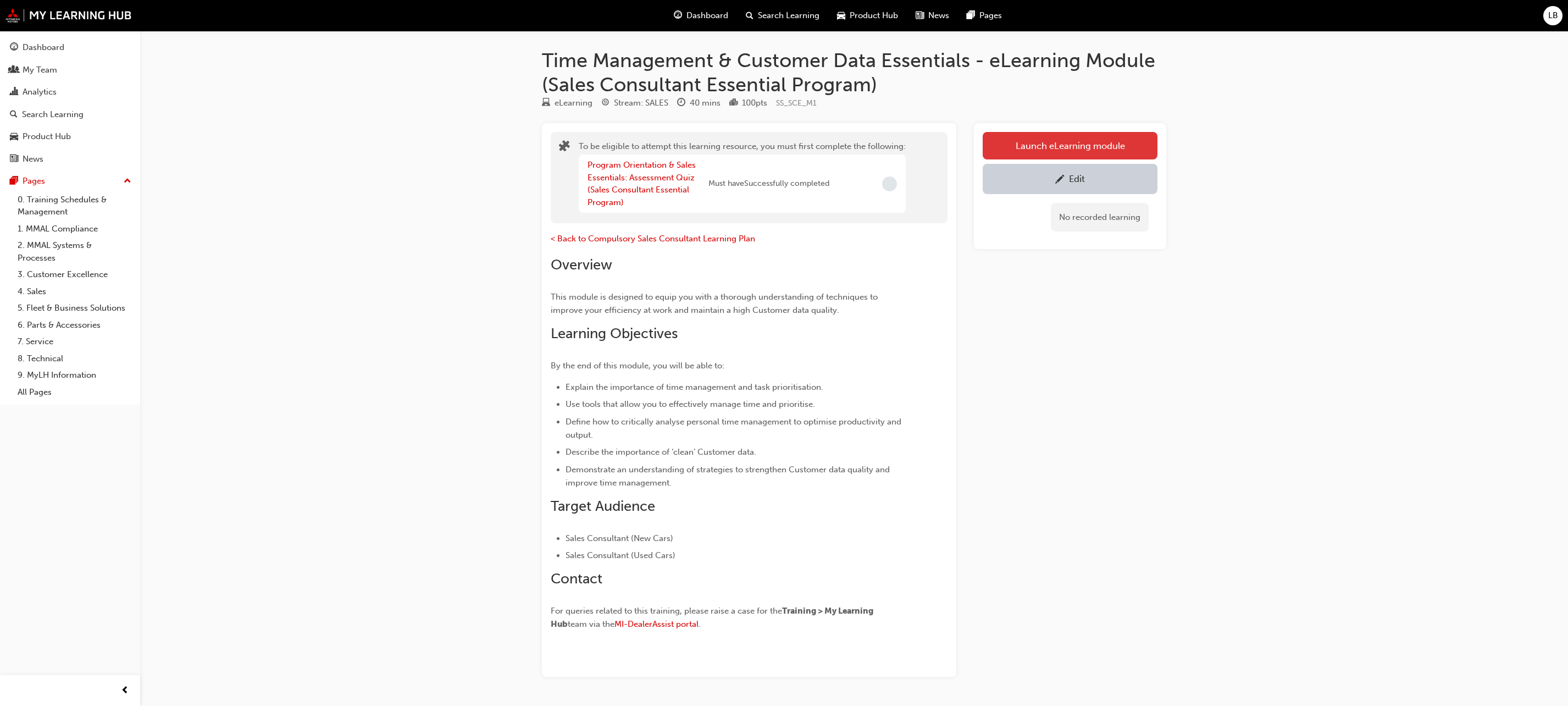
click at [1103, 145] on button "Launch eLearning module" at bounding box center [1069, 145] width 174 height 27
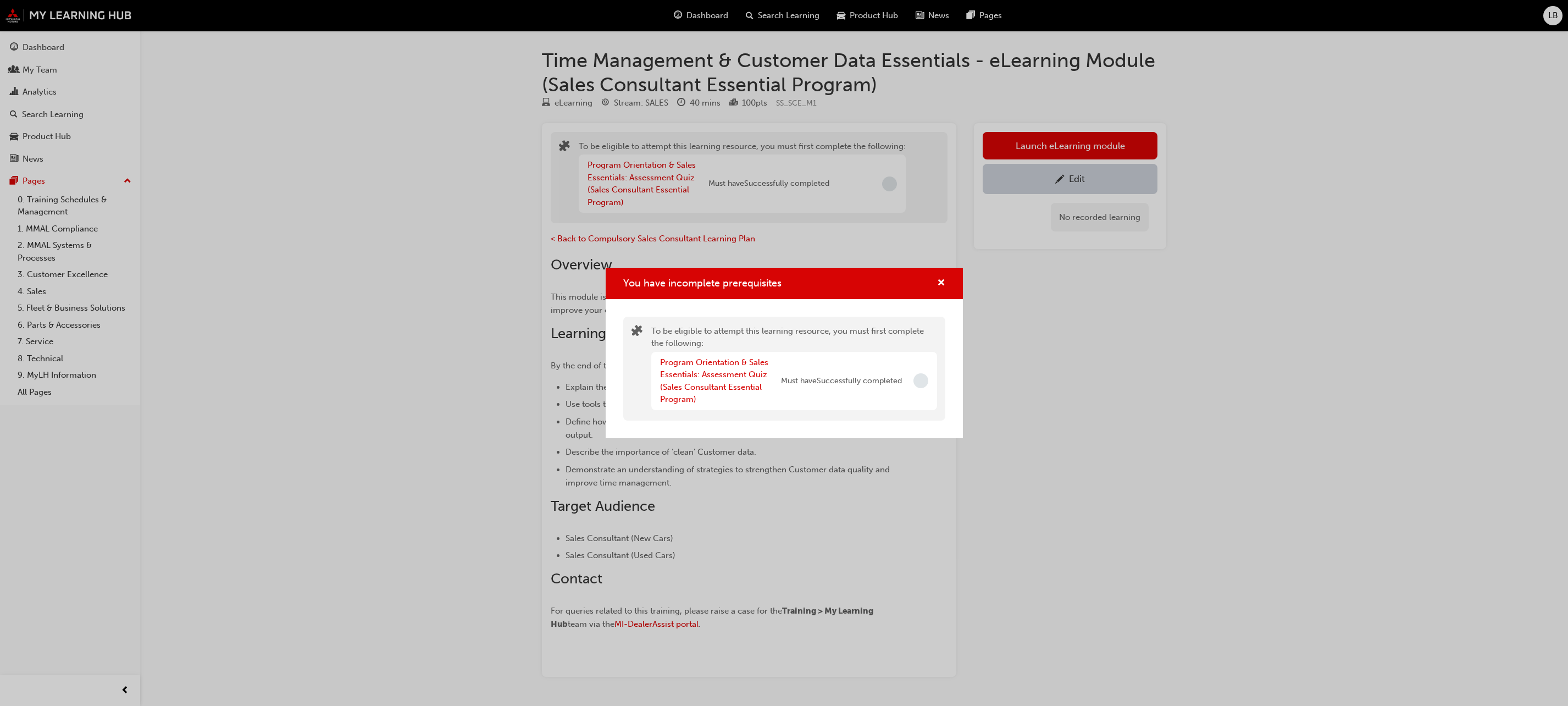
click at [317, 181] on div "You have incomplete prerequisites To be eligible to attempt this learning resou…" at bounding box center [784, 353] width 1568 height 706
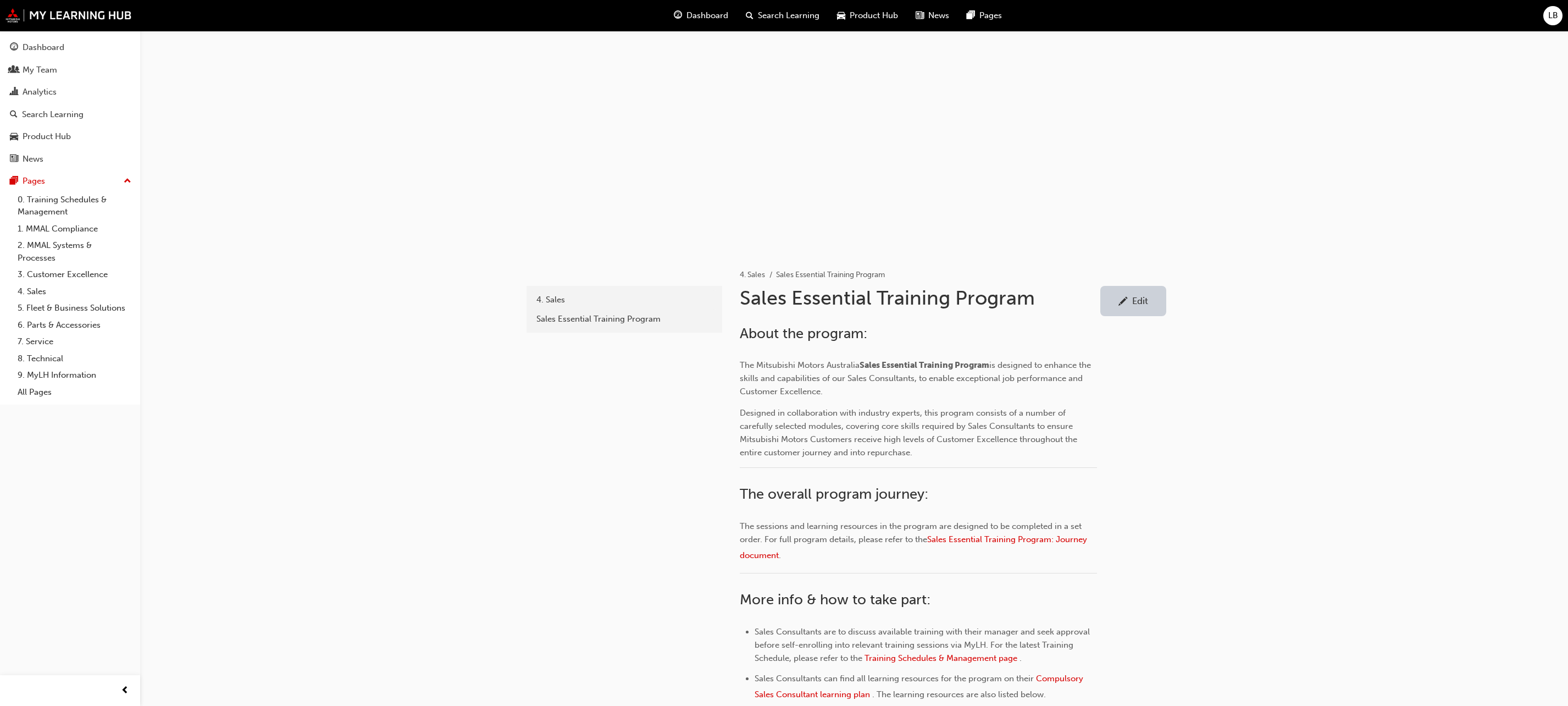
scroll to position [657, 0]
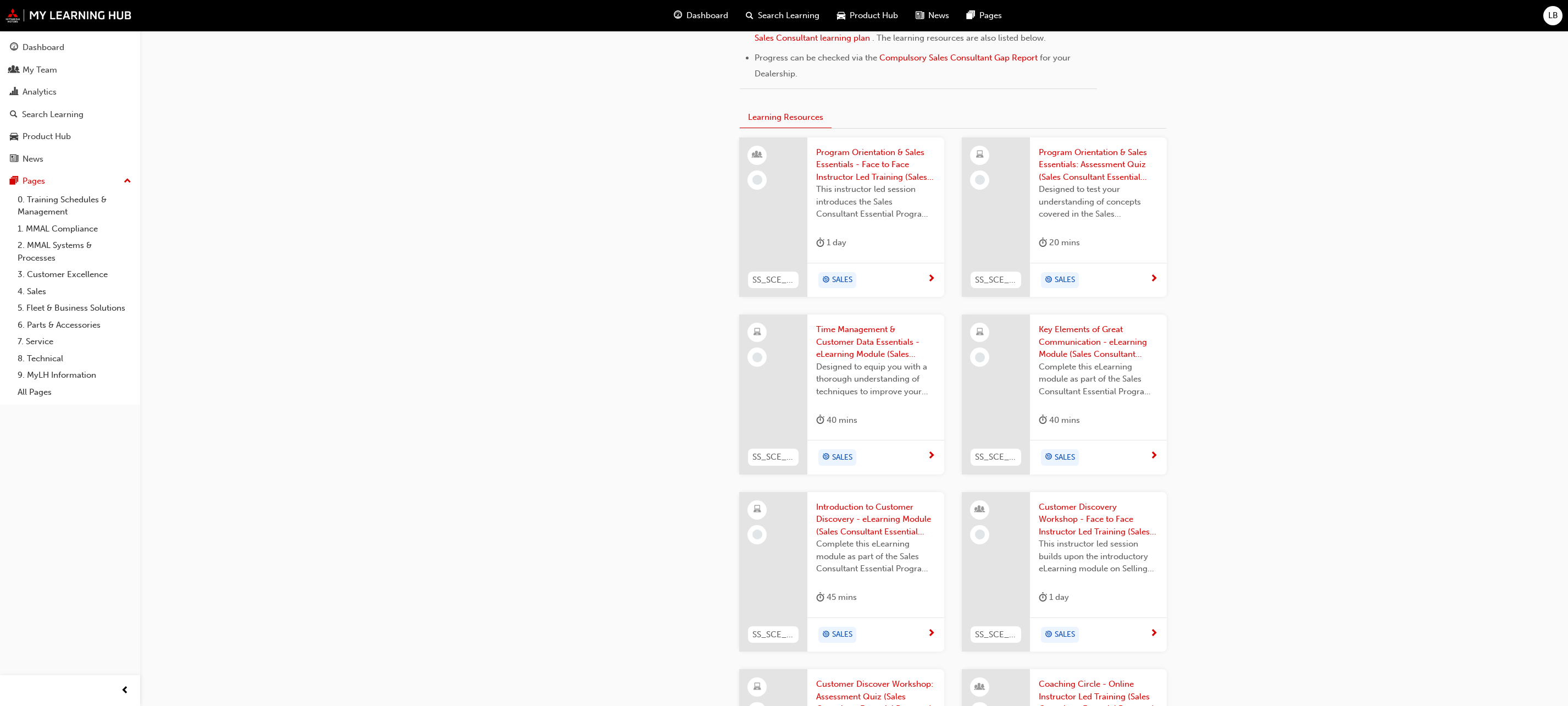
drag, startPoint x: 1366, startPoint y: 262, endPoint x: 1369, endPoint y: 16, distance: 246.0
click at [1372, 247] on div "sales-essential 4. Sales Sales Essential Training Program 4. Sales Sales Essent…" at bounding box center [784, 226] width 1568 height 1766
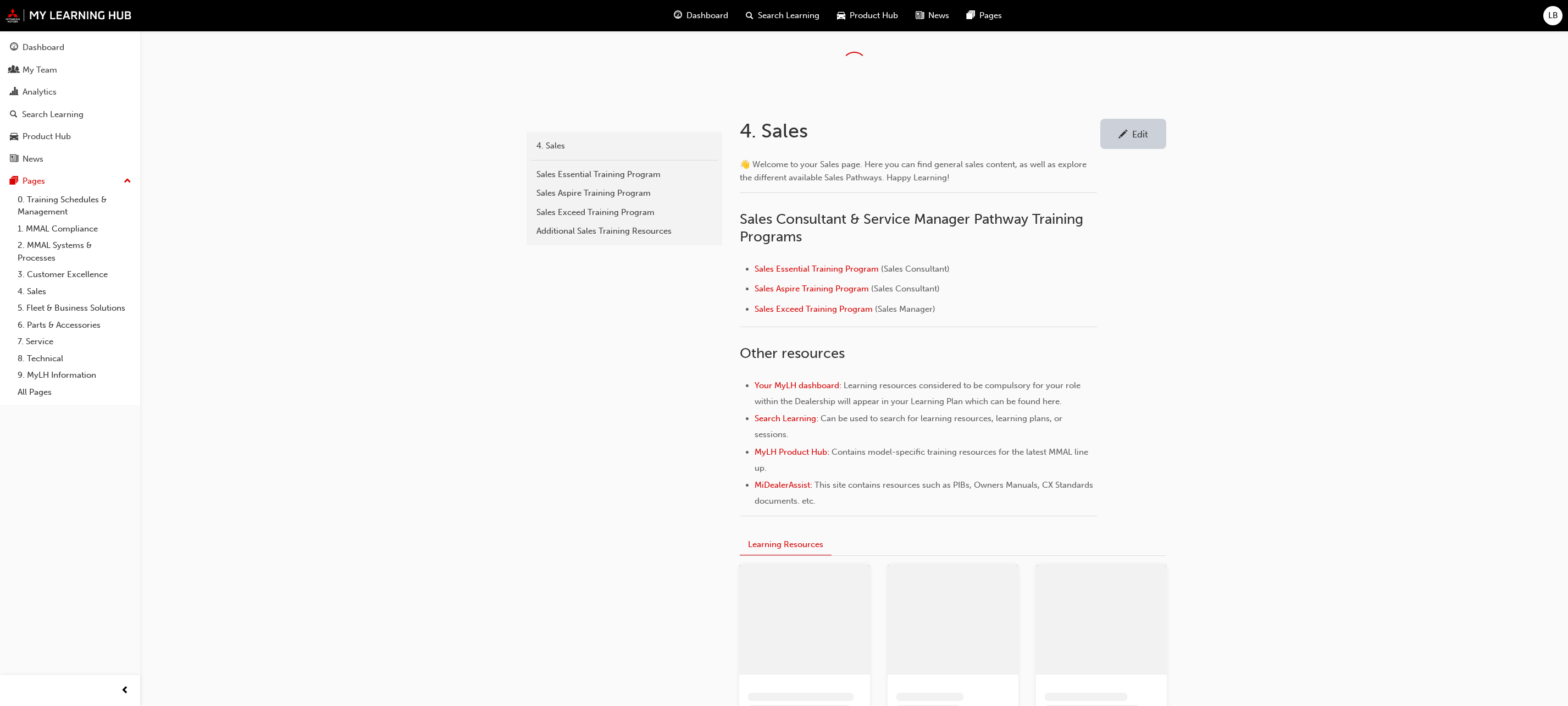
click at [1415, 303] on div "sales 4. Sales Sales Essential Training Program Sales Aspire Training Program S…" at bounding box center [784, 563] width 1568 height 1126
